Goal: Transaction & Acquisition: Purchase product/service

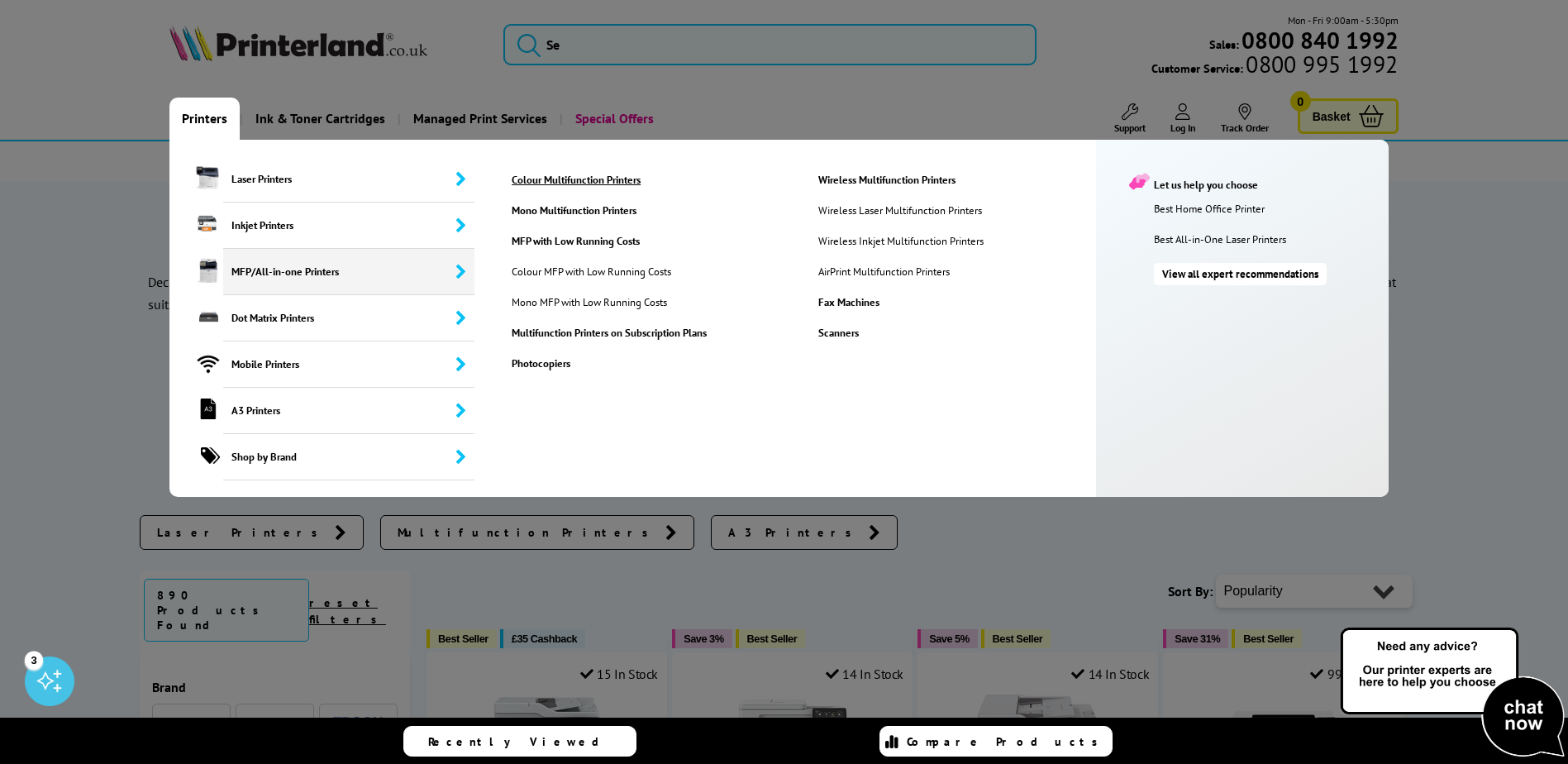
click at [627, 182] on link "Colour Multifunction Printers" at bounding box center [652, 180] width 305 height 14
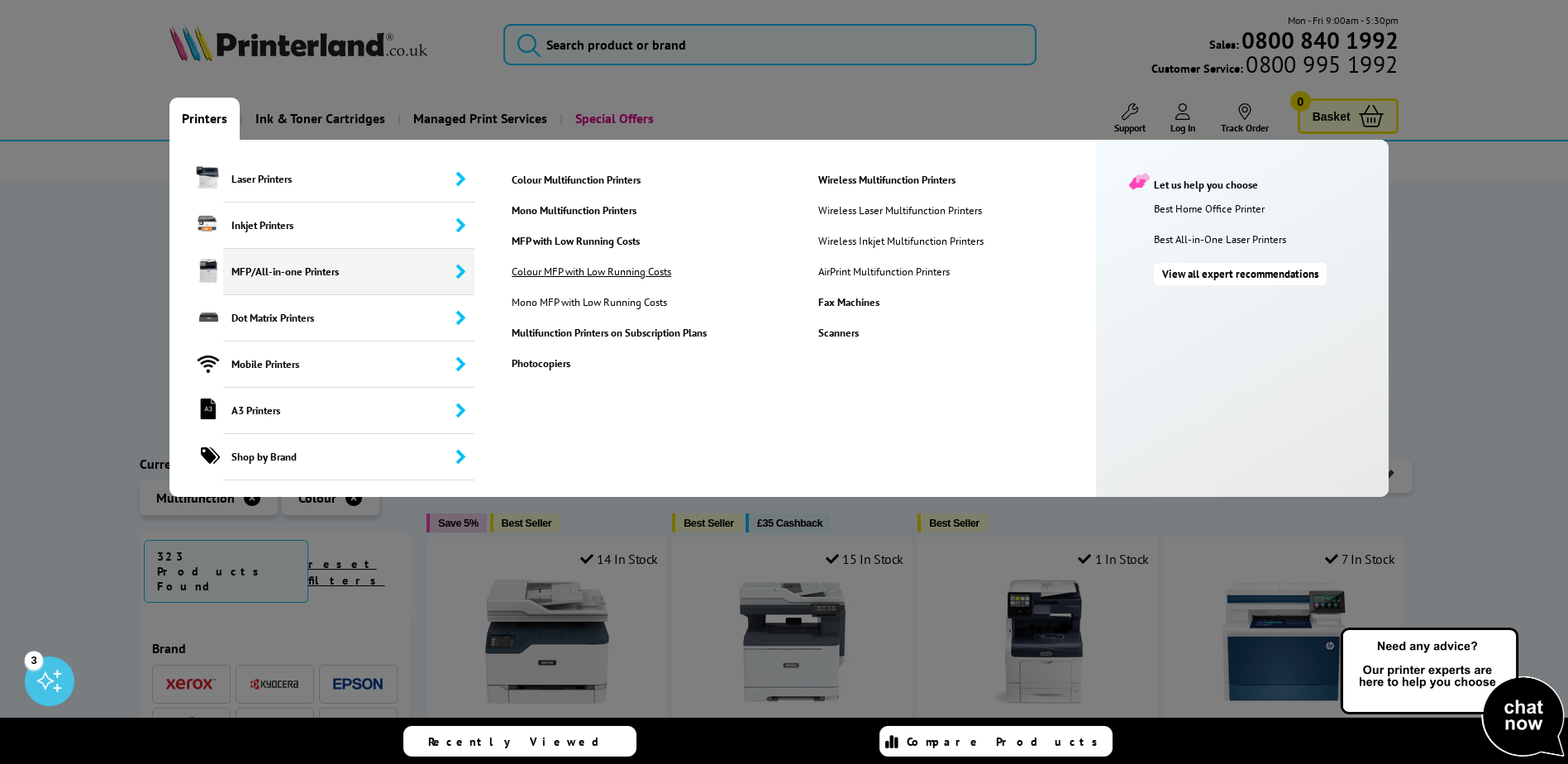
click at [594, 273] on link "Colour MFP with Low Running Costs" at bounding box center [600, 272] width 201 height 14
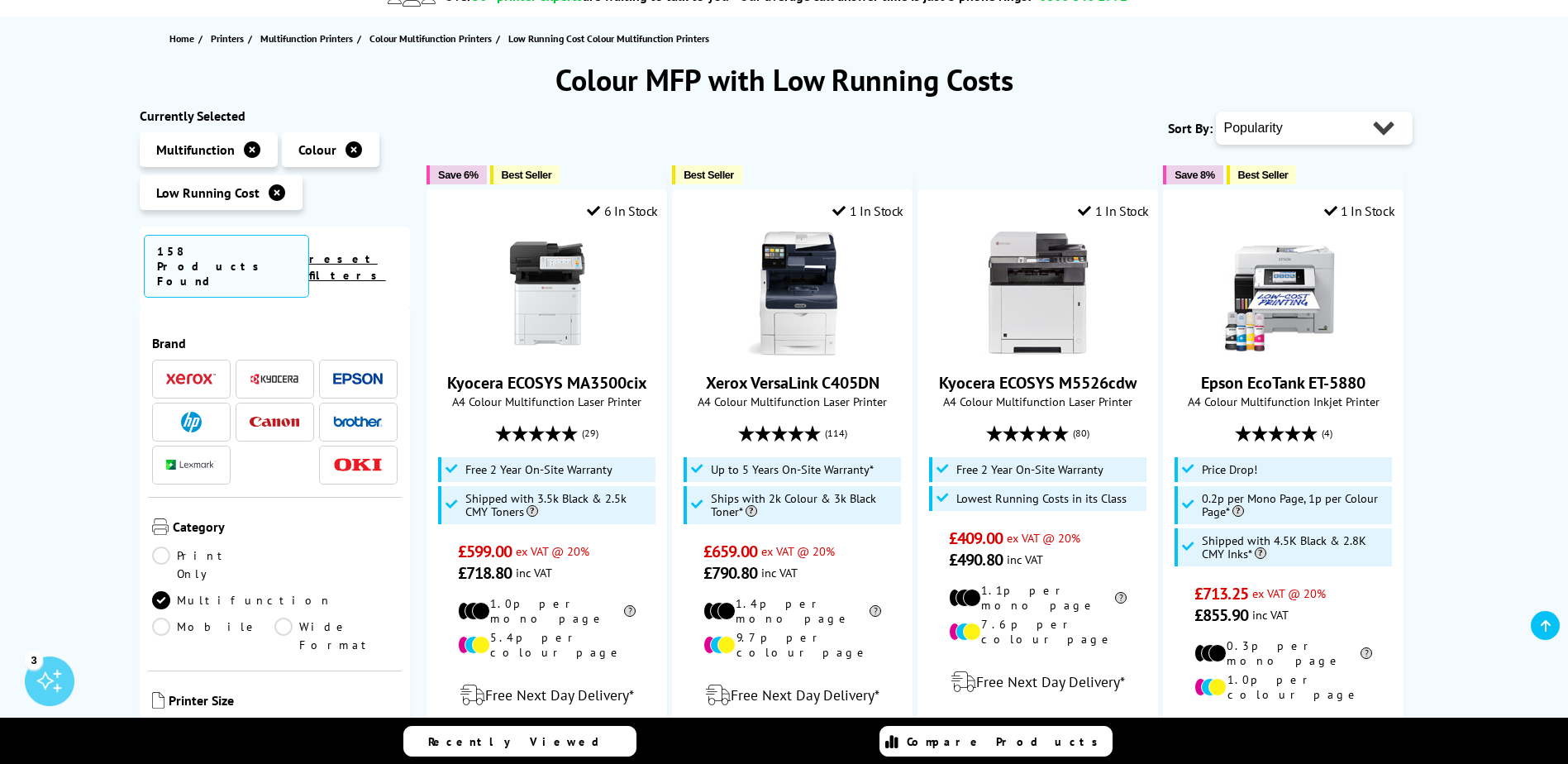
scroll to position [248, 0]
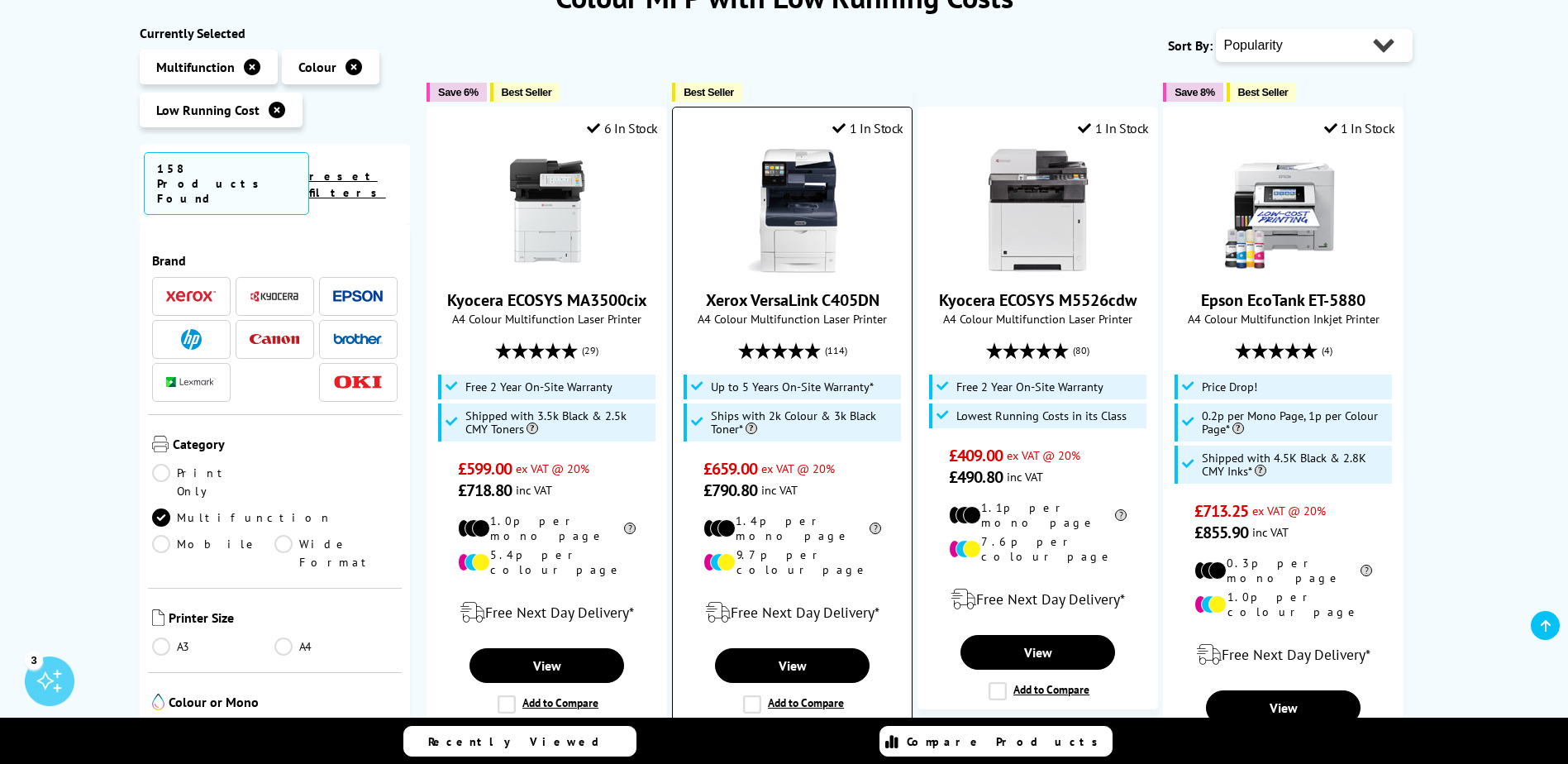
click at [799, 233] on img at bounding box center [793, 211] width 124 height 124
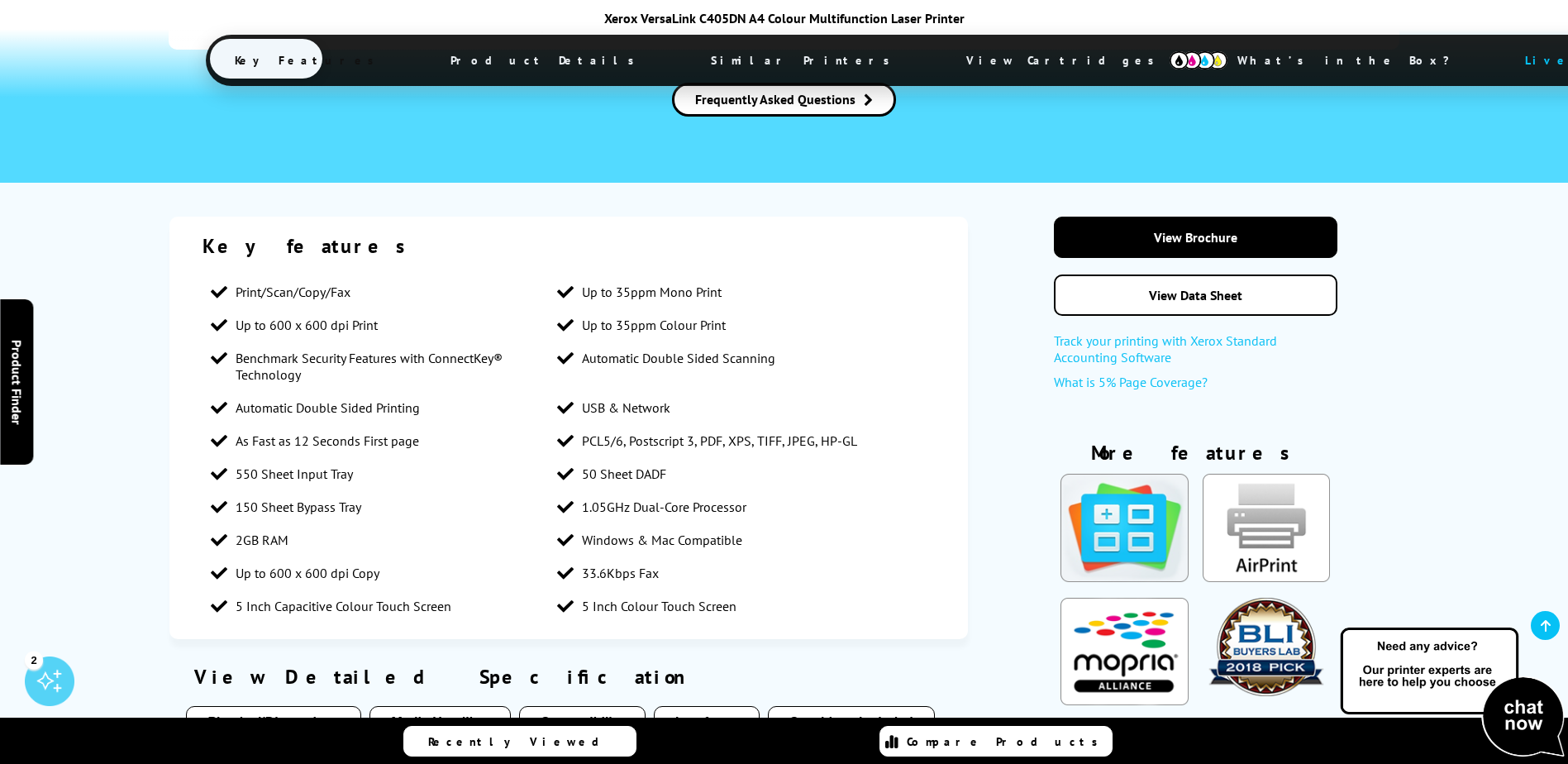
scroll to position [2151, 0]
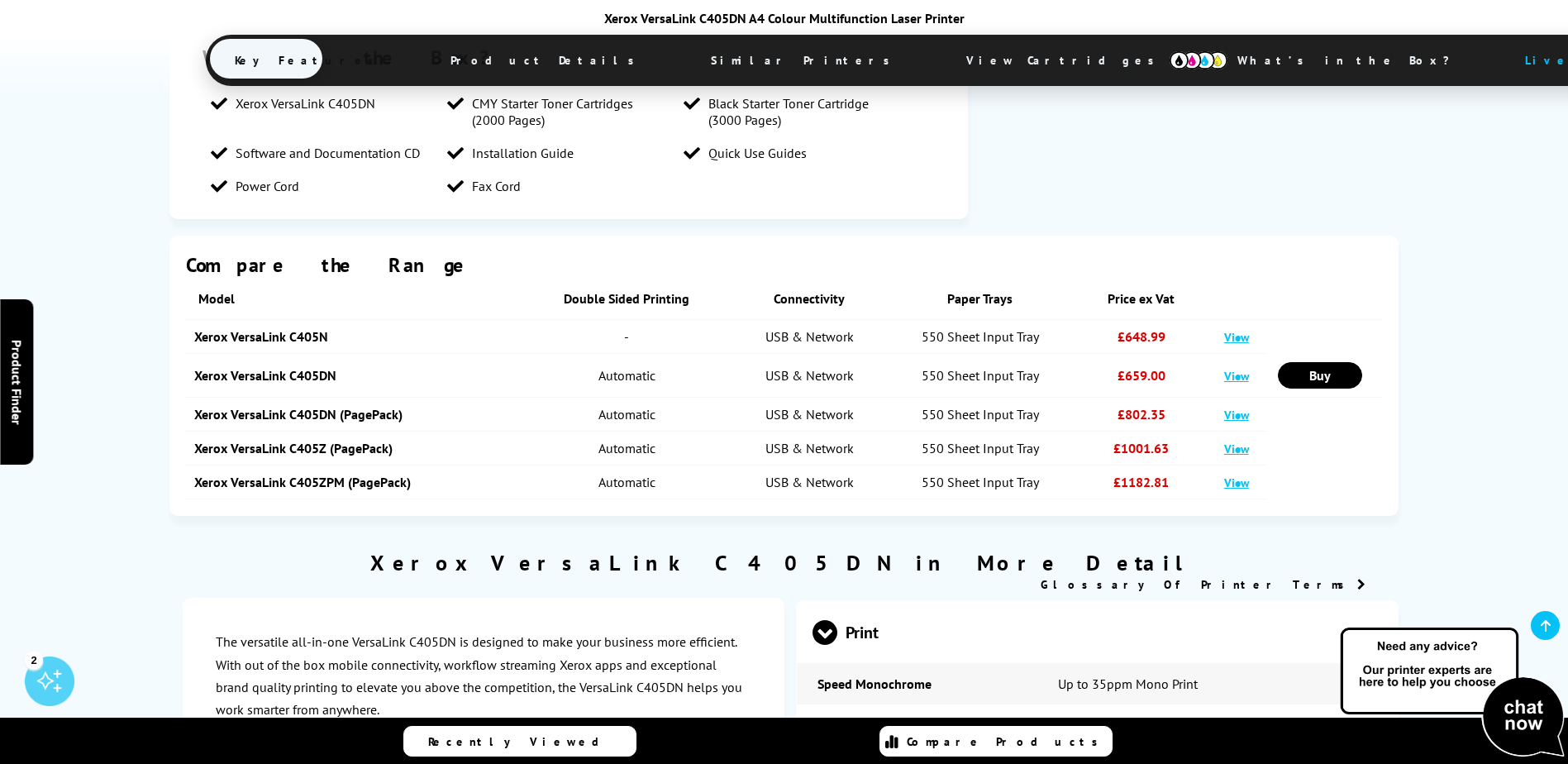
click at [1241, 407] on link "View" at bounding box center [1236, 415] width 25 height 15
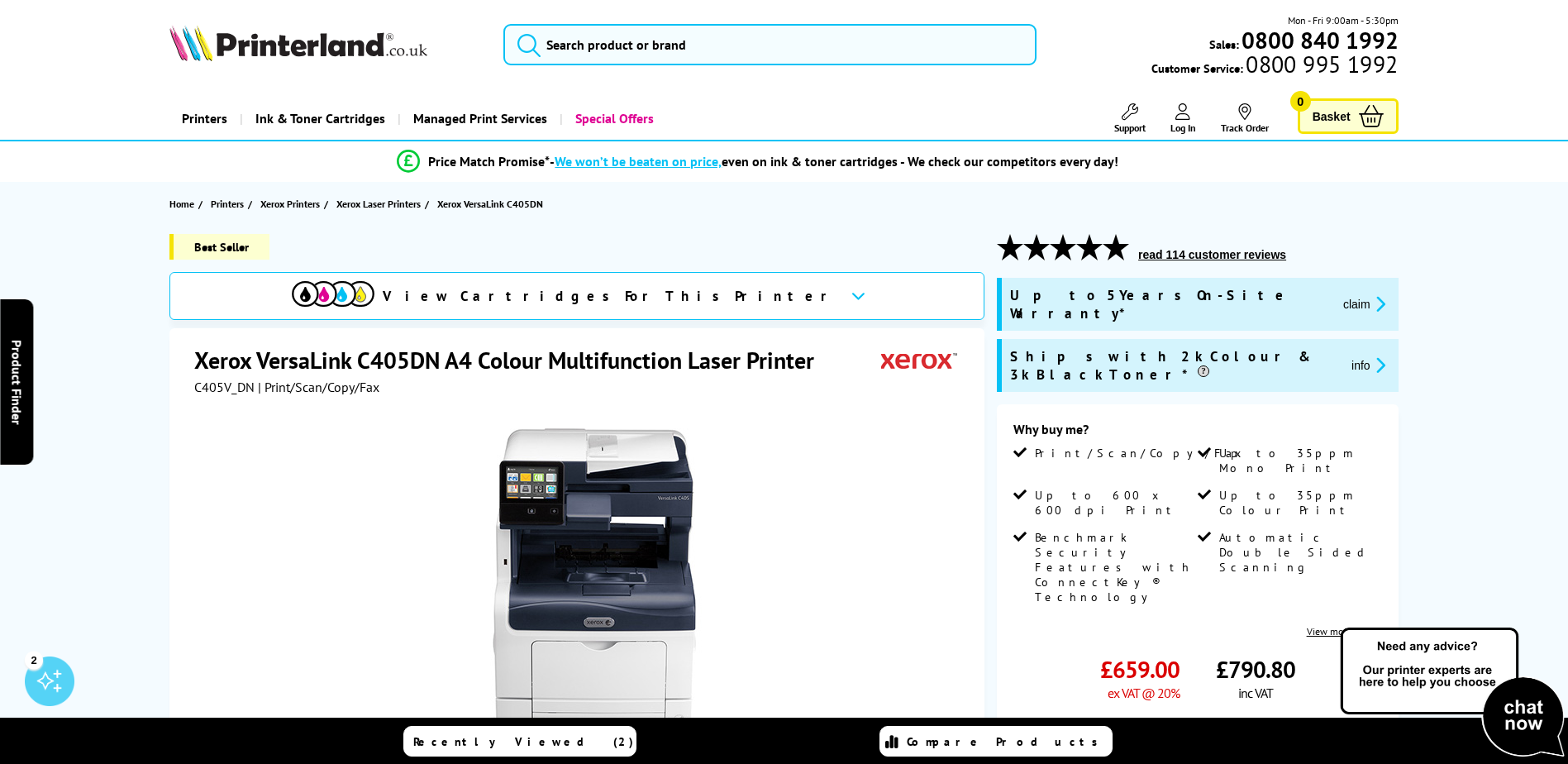
click at [725, 301] on div "View Cartridges For This Printer" at bounding box center [577, 296] width 815 height 48
drag, startPoint x: 443, startPoint y: 359, endPoint x: 260, endPoint y: 372, distance: 183.5
click at [260, 372] on h1 "Xerox VersaLink C405DN A4 Colour Multifunction Laser Printer" at bounding box center [512, 360] width 637 height 31
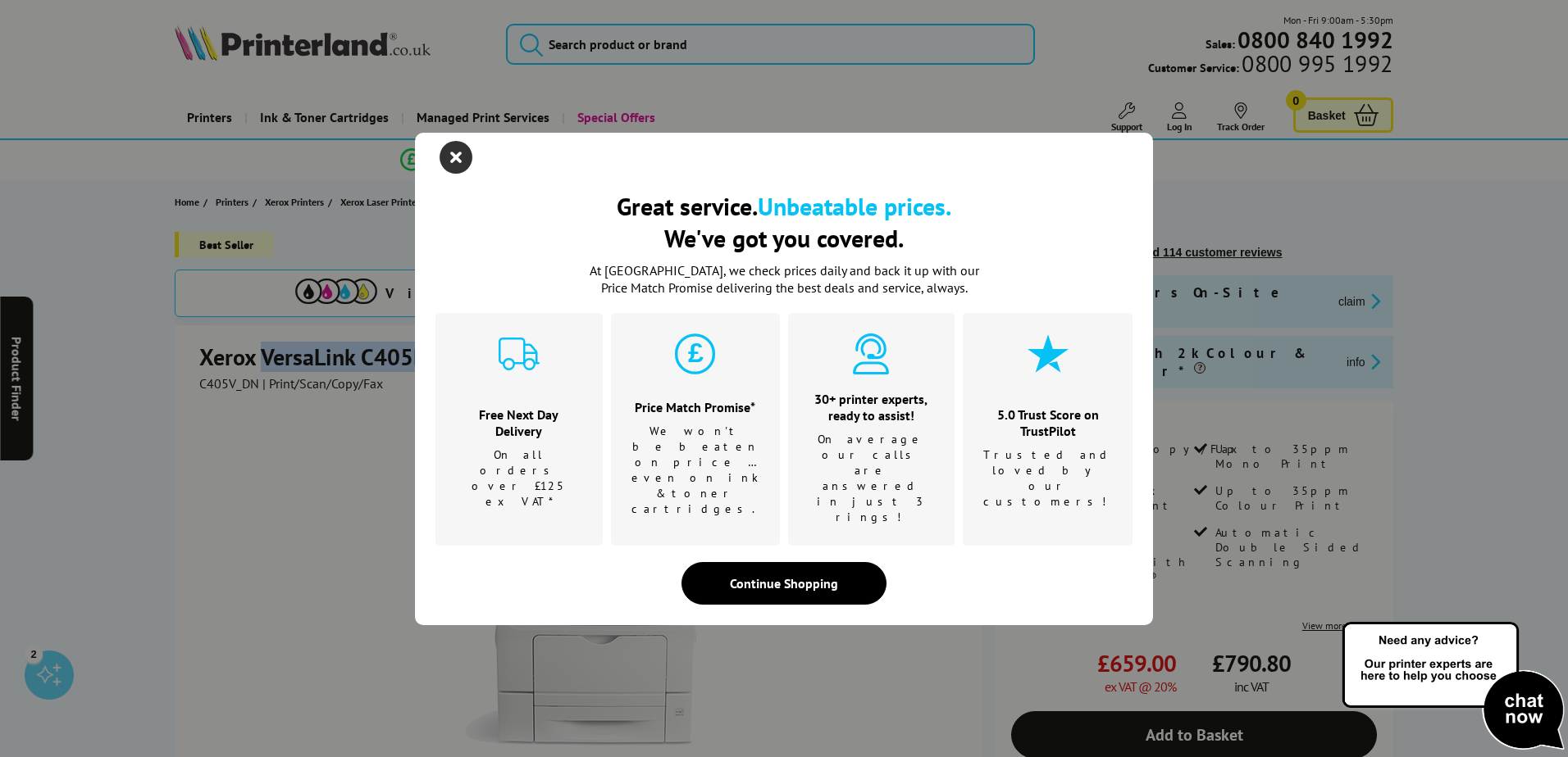
click at [463, 174] on icon "close modal" at bounding box center [456, 157] width 33 height 33
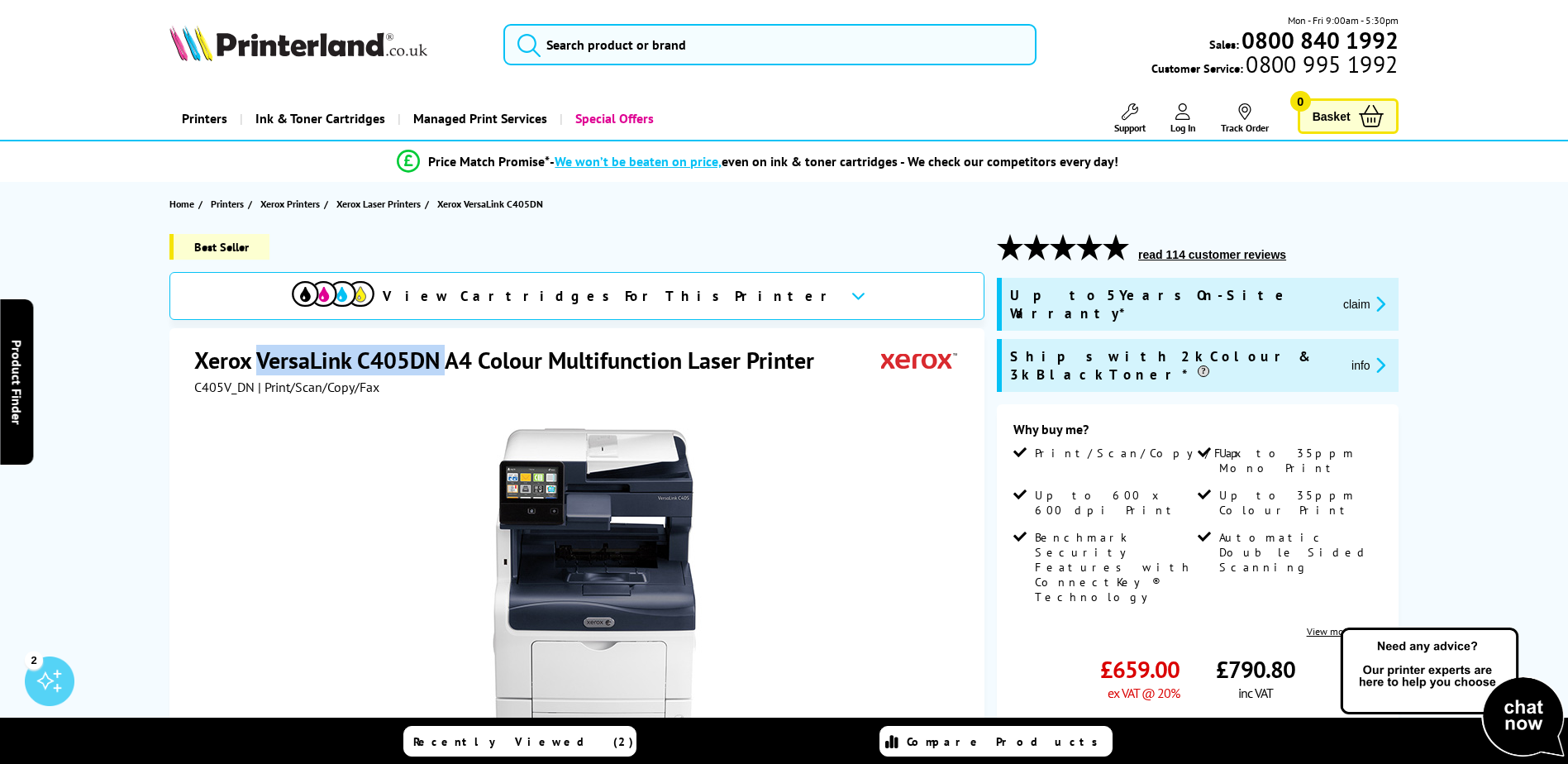
copy h1 "VersaLink C405DN"
